Goal: Browse casually: Explore the website without a specific task or goal

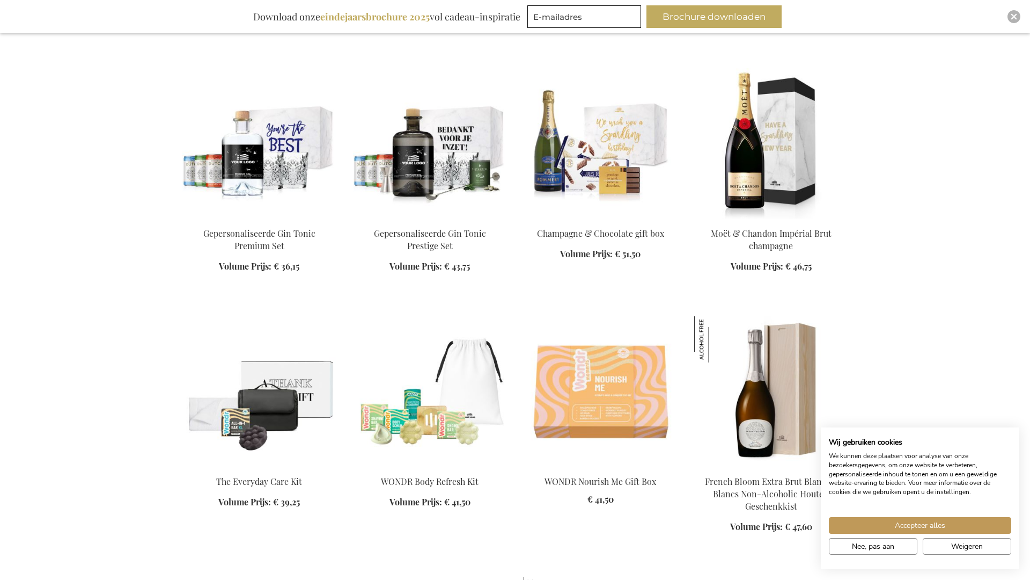
scroll to position [1279, 0]
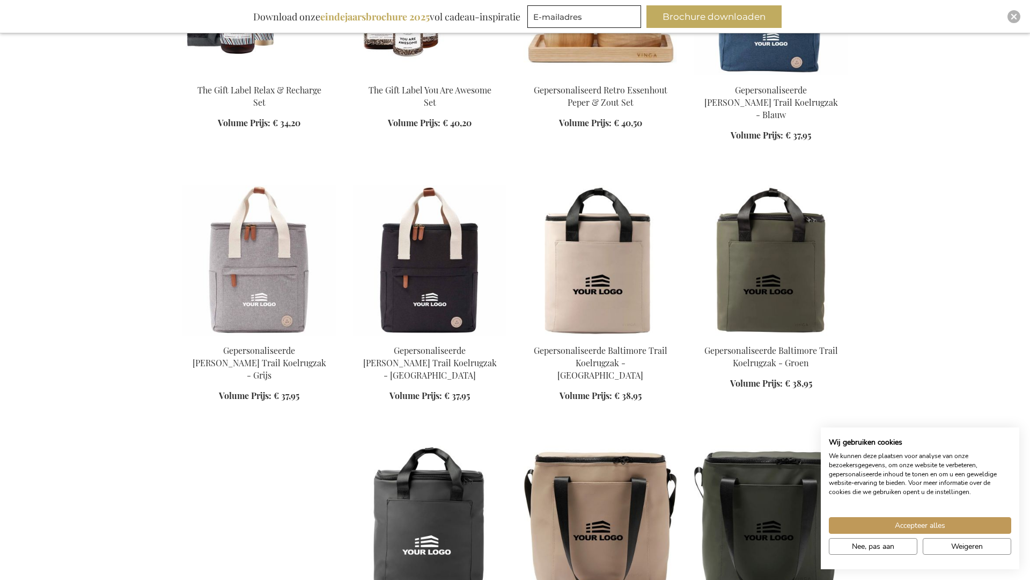
scroll to position [2779, 0]
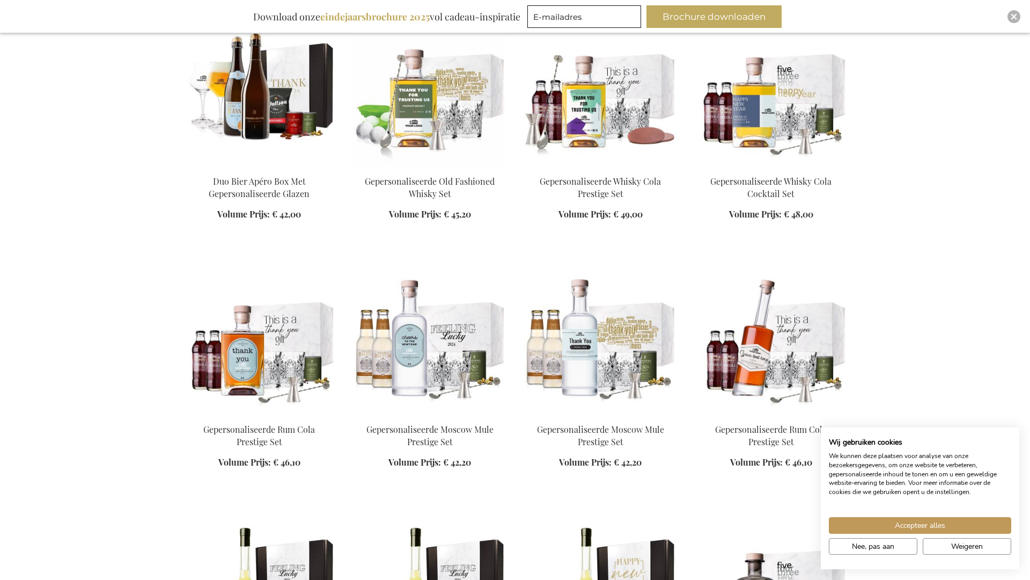
scroll to position [4266, 0]
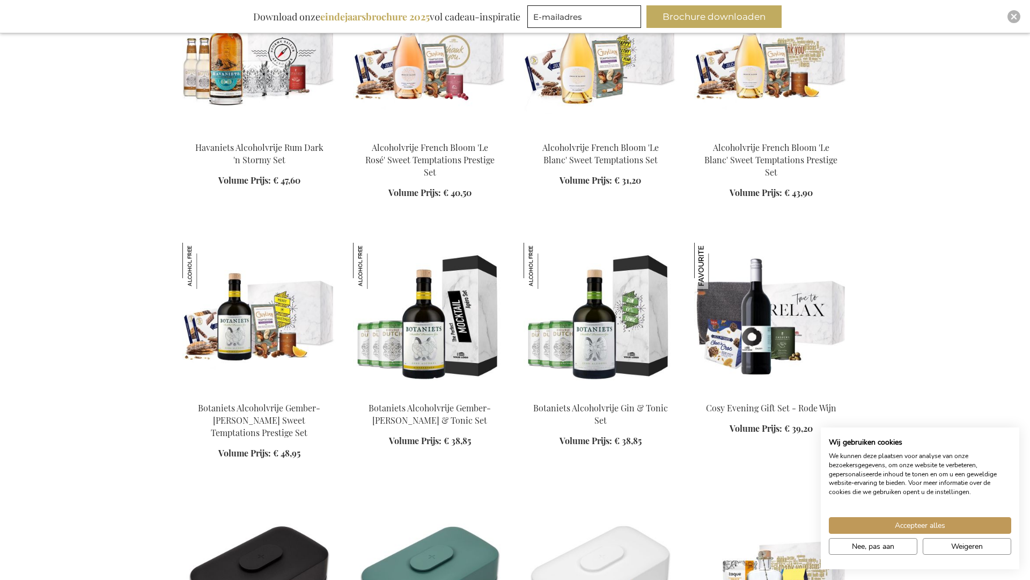
scroll to position [5753, 0]
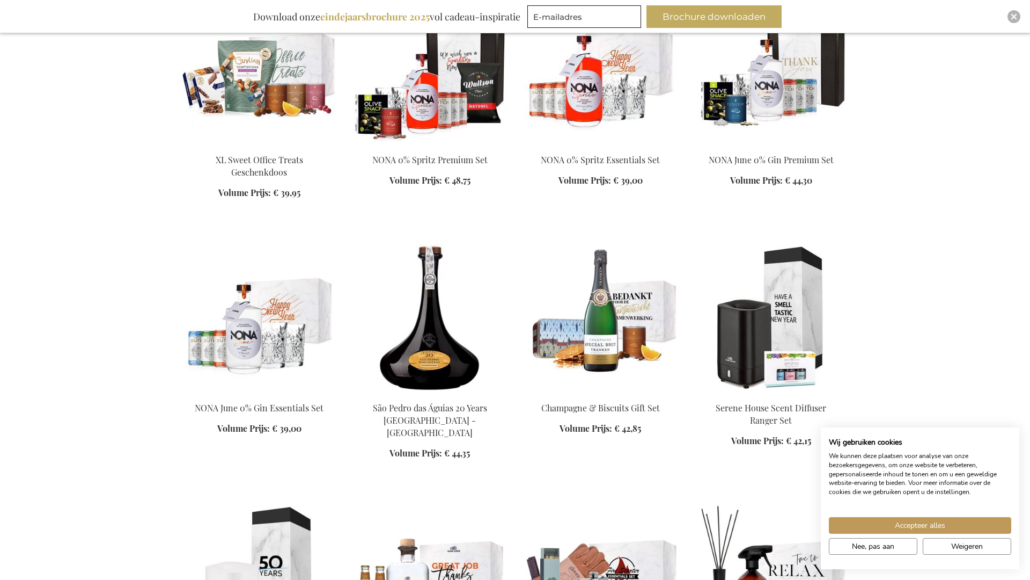
scroll to position [7253, 0]
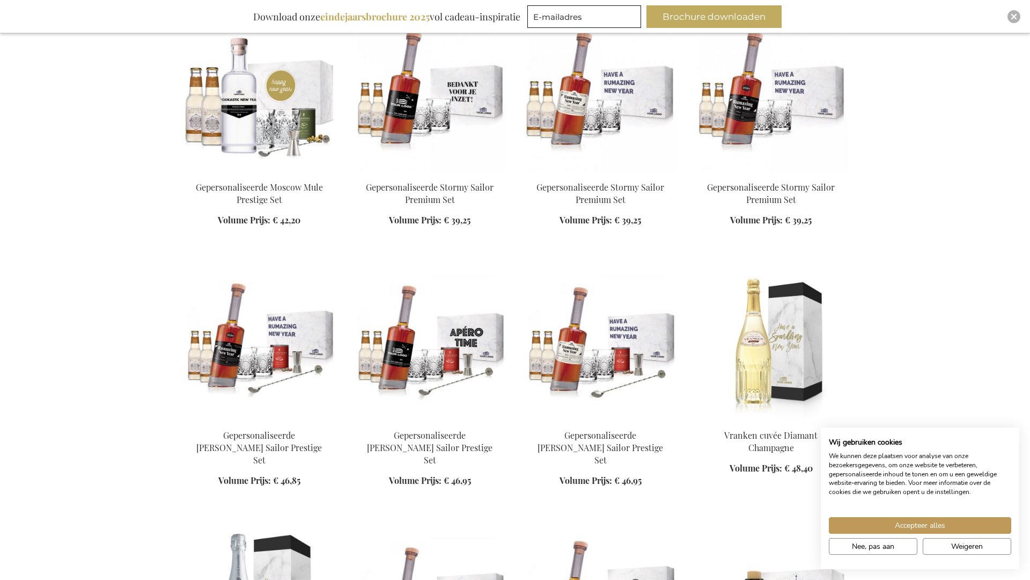
scroll to position [8740, 0]
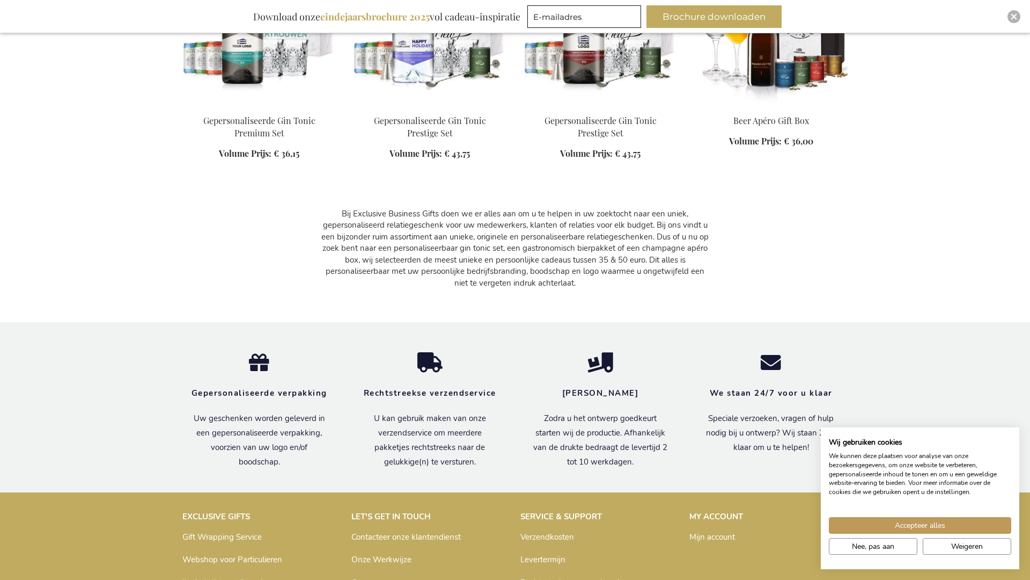
scroll to position [10644, 0]
